Goal: Task Accomplishment & Management: Use online tool/utility

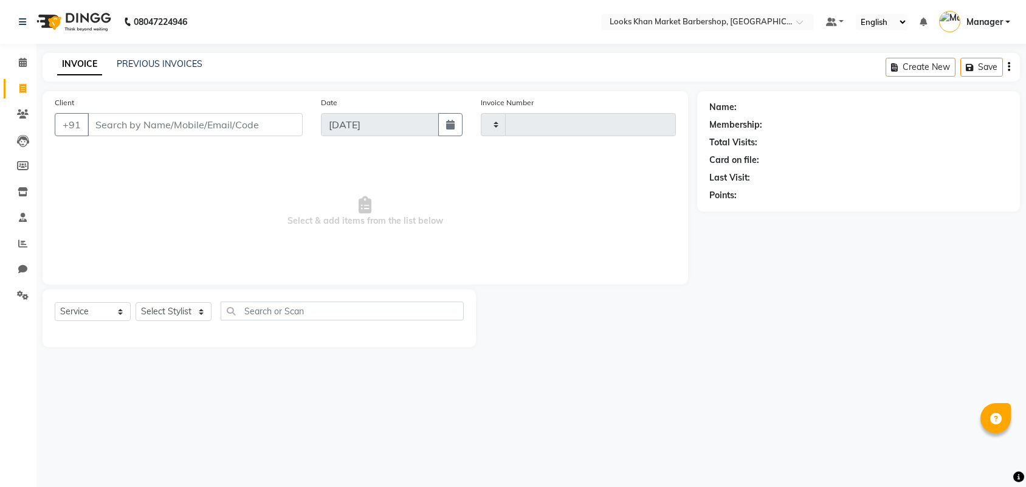
select select "service"
type input "3367"
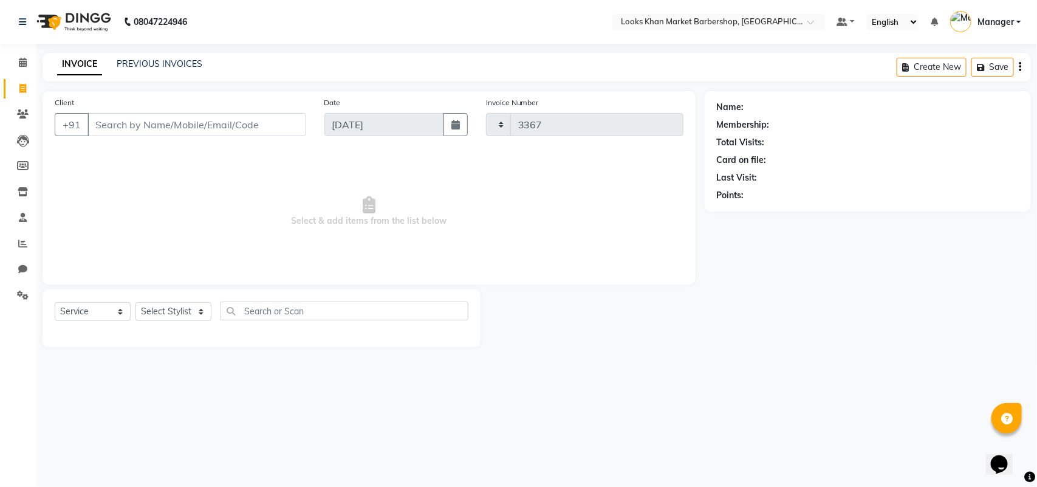
select select "8030"
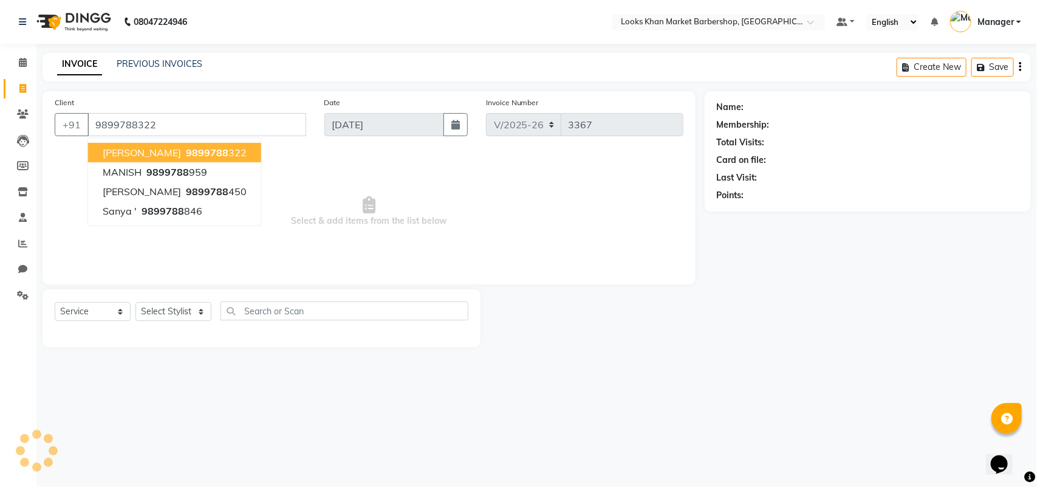
type input "9899788322"
select select "1: Object"
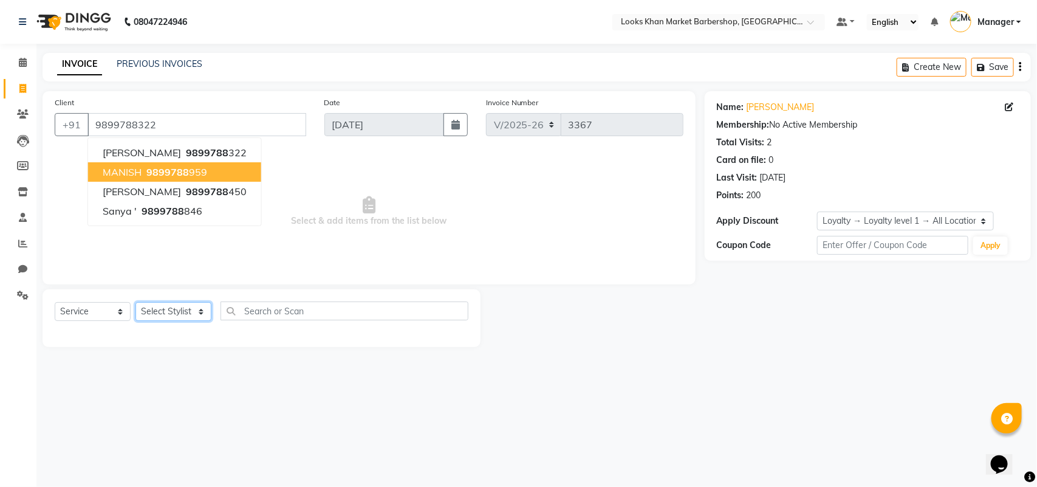
drag, startPoint x: 168, startPoint y: 306, endPoint x: 162, endPoint y: 308, distance: 6.3
click at [168, 306] on select "Select Stylist Abhishek_pdct Akash_pdct Alam Counter_Sales [PERSON_NAME] [DATE]…" at bounding box center [174, 311] width 76 height 19
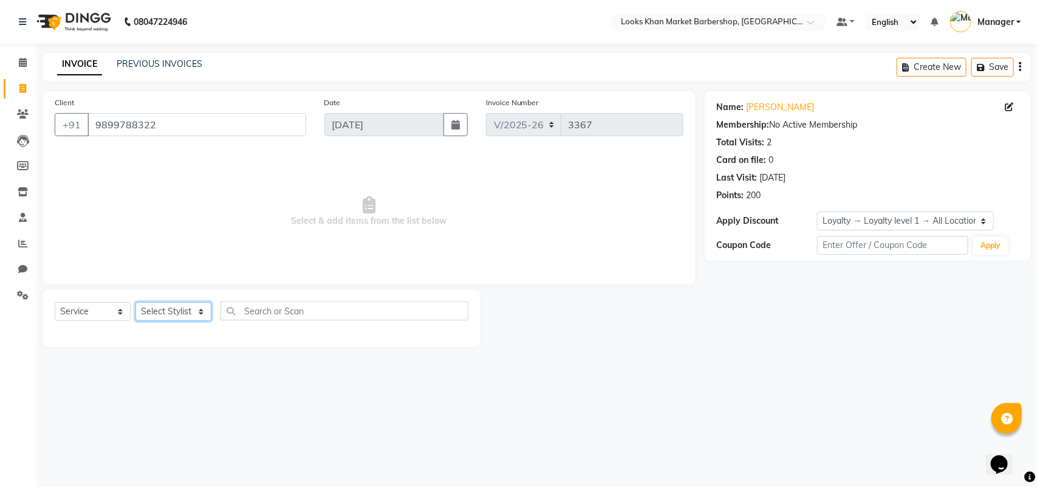
select select "72599"
click at [136, 302] on select "Select Stylist Abhishek_pdct Akash_pdct Alam Counter_Sales [PERSON_NAME] [DATE]…" at bounding box center [174, 311] width 76 height 19
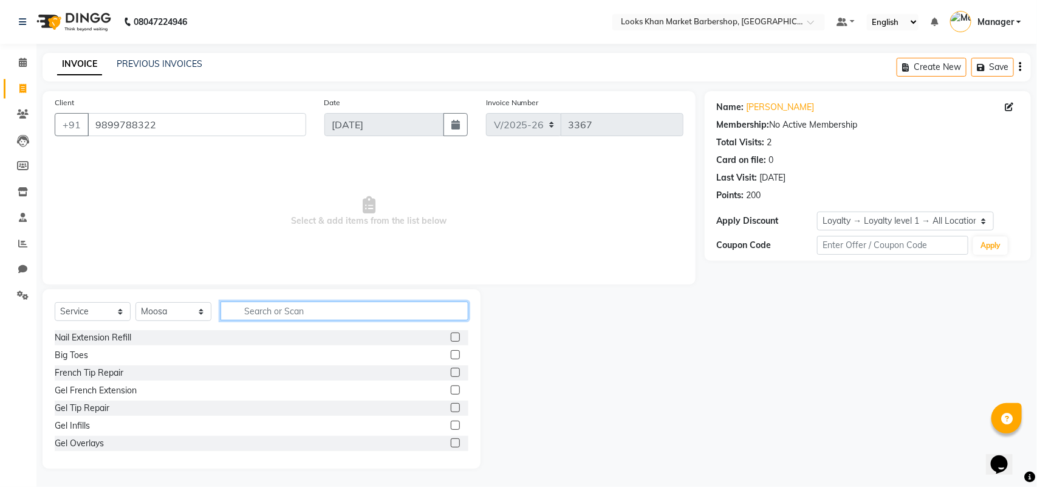
type input "X"
type input "CR"
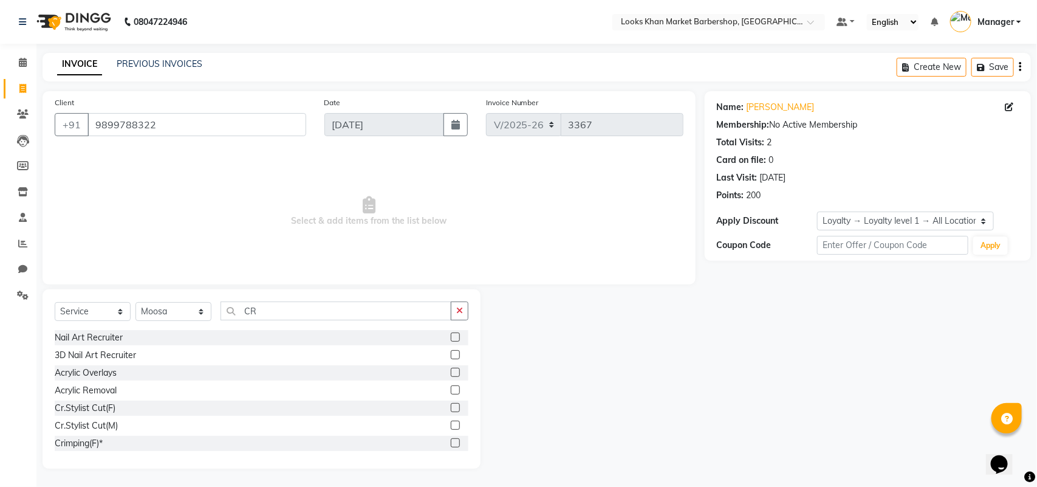
click at [451, 424] on label at bounding box center [455, 425] width 9 height 9
click at [451, 424] on input "checkbox" at bounding box center [455, 426] width 8 height 8
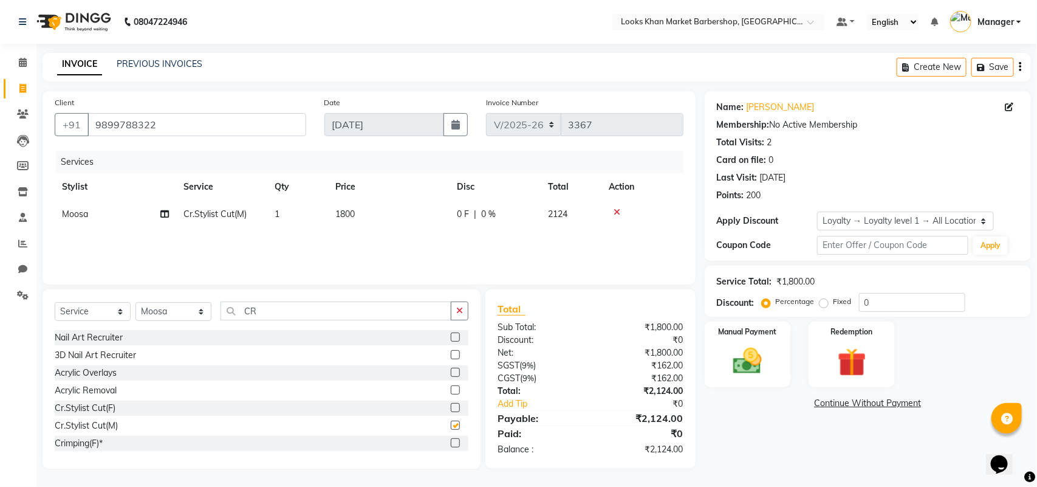
checkbox input "false"
click at [349, 217] on span "1800" at bounding box center [344, 213] width 19 height 11
select select "72599"
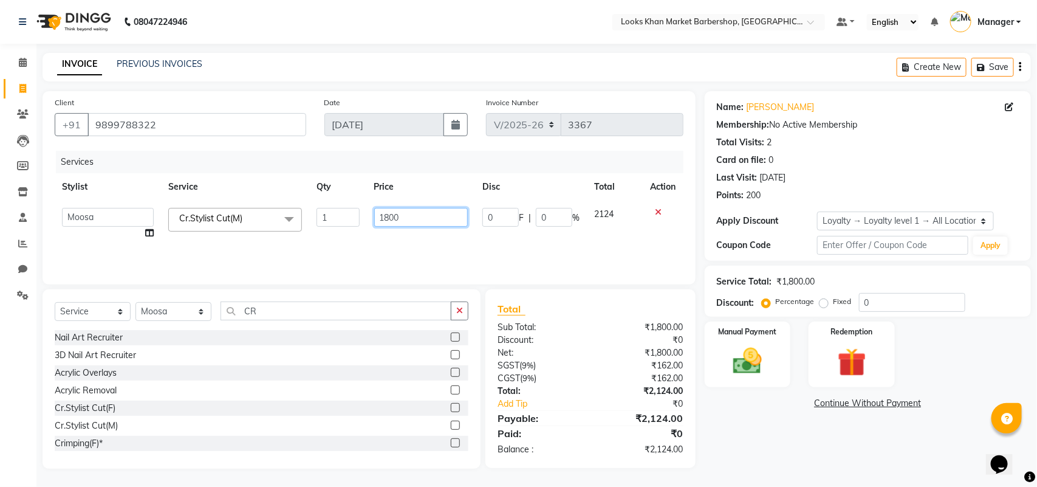
click at [400, 208] on input "1800" at bounding box center [421, 217] width 94 height 19
type input "1500"
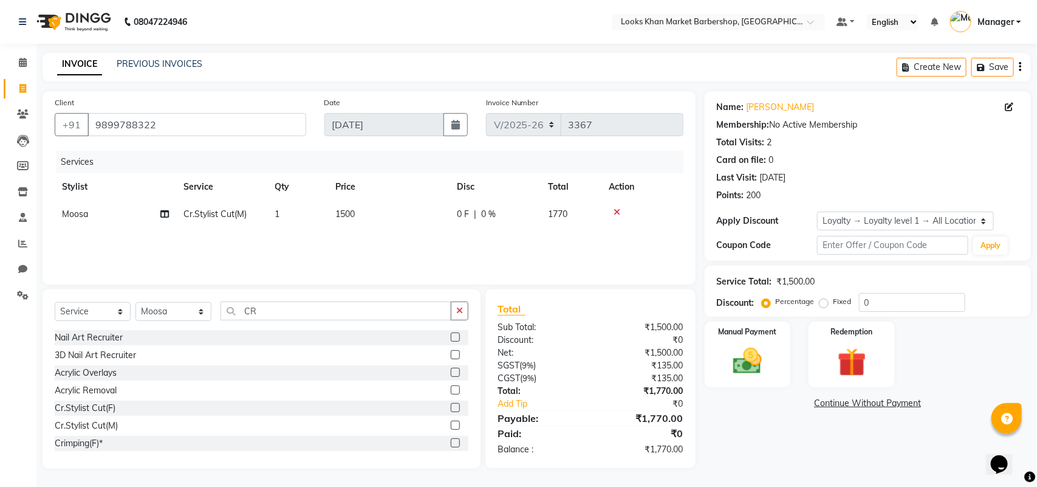
click at [421, 174] on th "Price" at bounding box center [389, 186] width 122 height 27
click at [746, 352] on img at bounding box center [748, 361] width 48 height 34
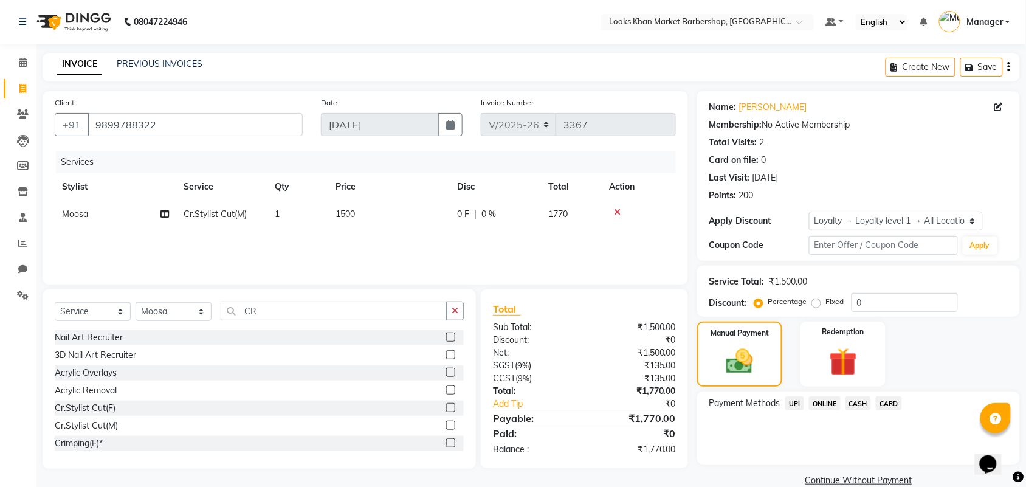
click at [864, 399] on span "CASH" at bounding box center [858, 403] width 26 height 14
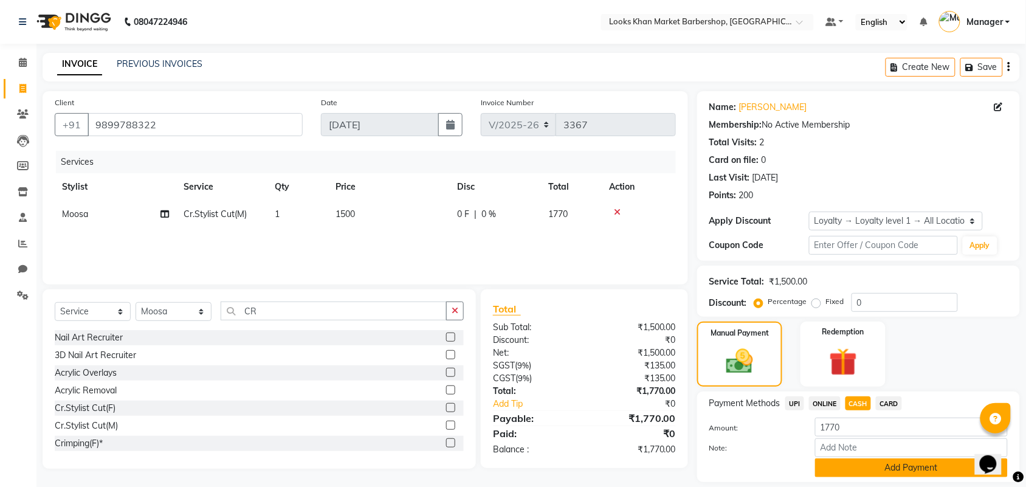
click at [867, 474] on button "Add Payment" at bounding box center [911, 467] width 193 height 19
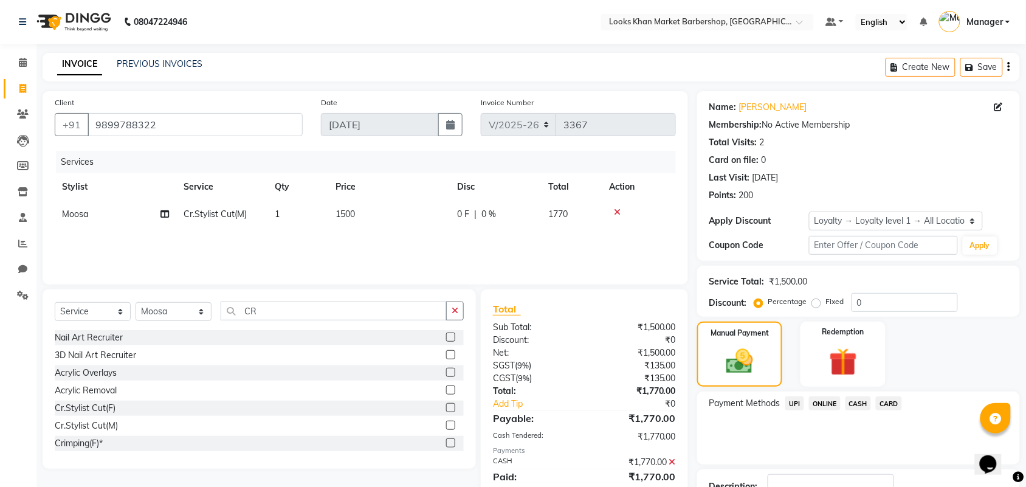
scroll to position [101, 0]
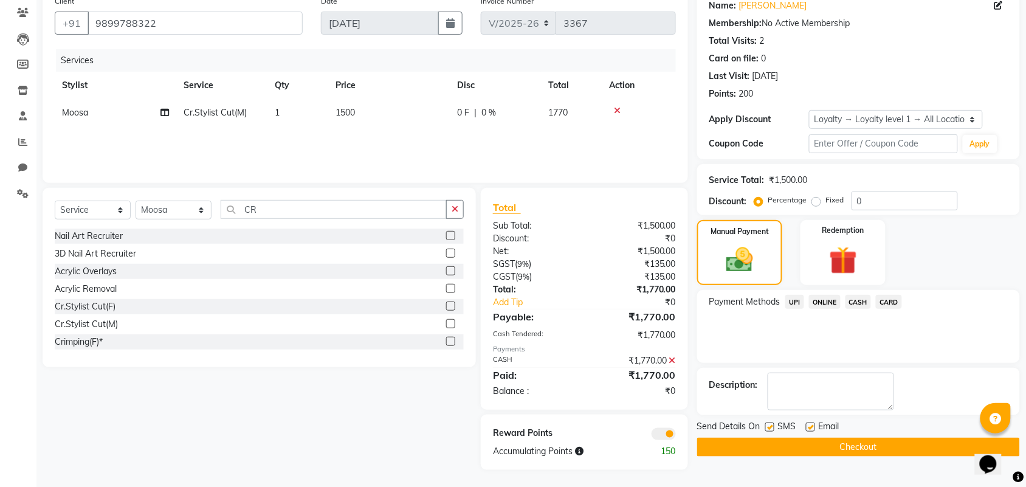
click at [851, 447] on button "Checkout" at bounding box center [858, 447] width 323 height 19
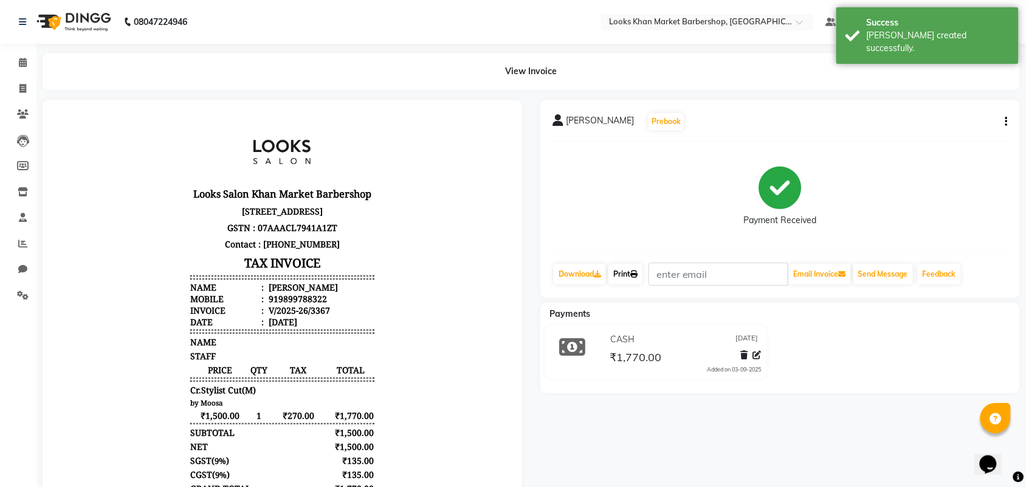
click at [636, 268] on link "Print" at bounding box center [625, 274] width 34 height 21
click at [95, 20] on img at bounding box center [72, 22] width 83 height 34
